Goal: Navigation & Orientation: Find specific page/section

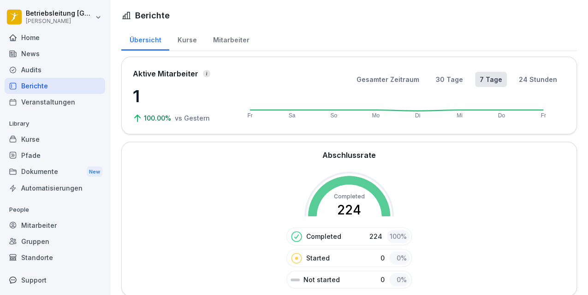
click at [192, 38] on div "Kurse" at bounding box center [186, 39] width 35 height 24
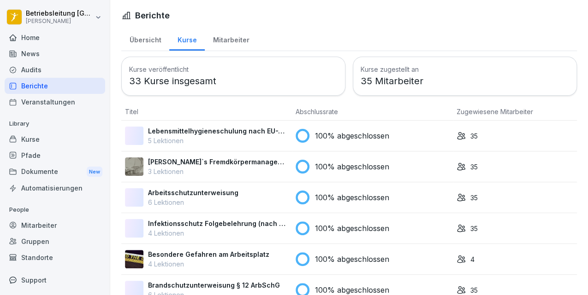
click at [224, 39] on div "Mitarbeiter" at bounding box center [231, 39] width 53 height 24
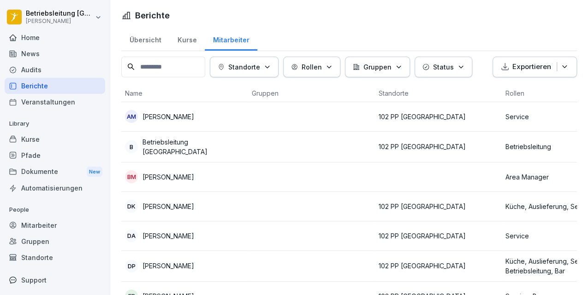
click at [47, 55] on div "News" at bounding box center [55, 54] width 100 height 16
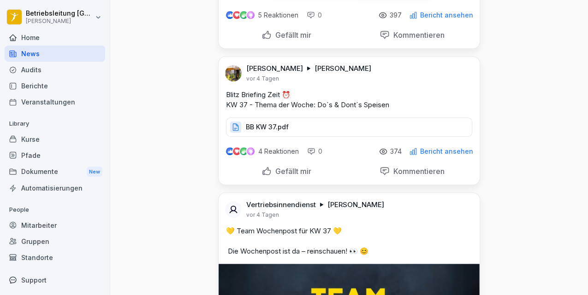
scroll to position [2089, 0]
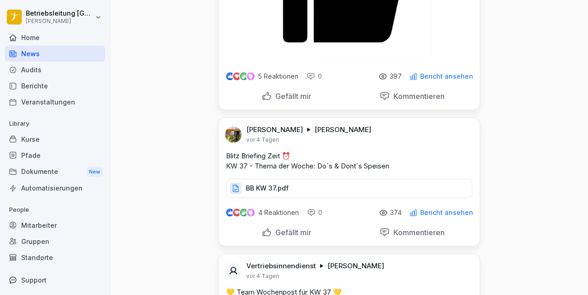
click at [249, 193] on p "BB KW 37.pdf" at bounding box center [267, 188] width 43 height 9
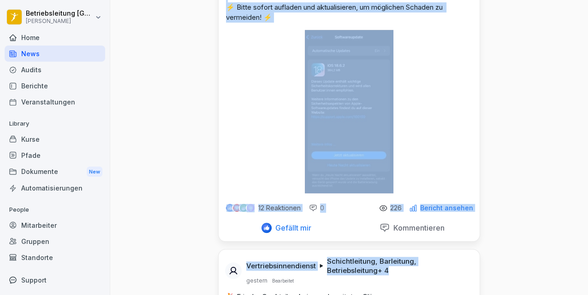
scroll to position [279, 0]
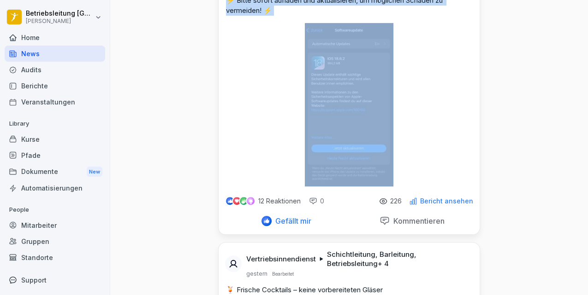
drag, startPoint x: 244, startPoint y: 76, endPoint x: 449, endPoint y: 172, distance: 226.4
